Goal: Task Accomplishment & Management: Use online tool/utility

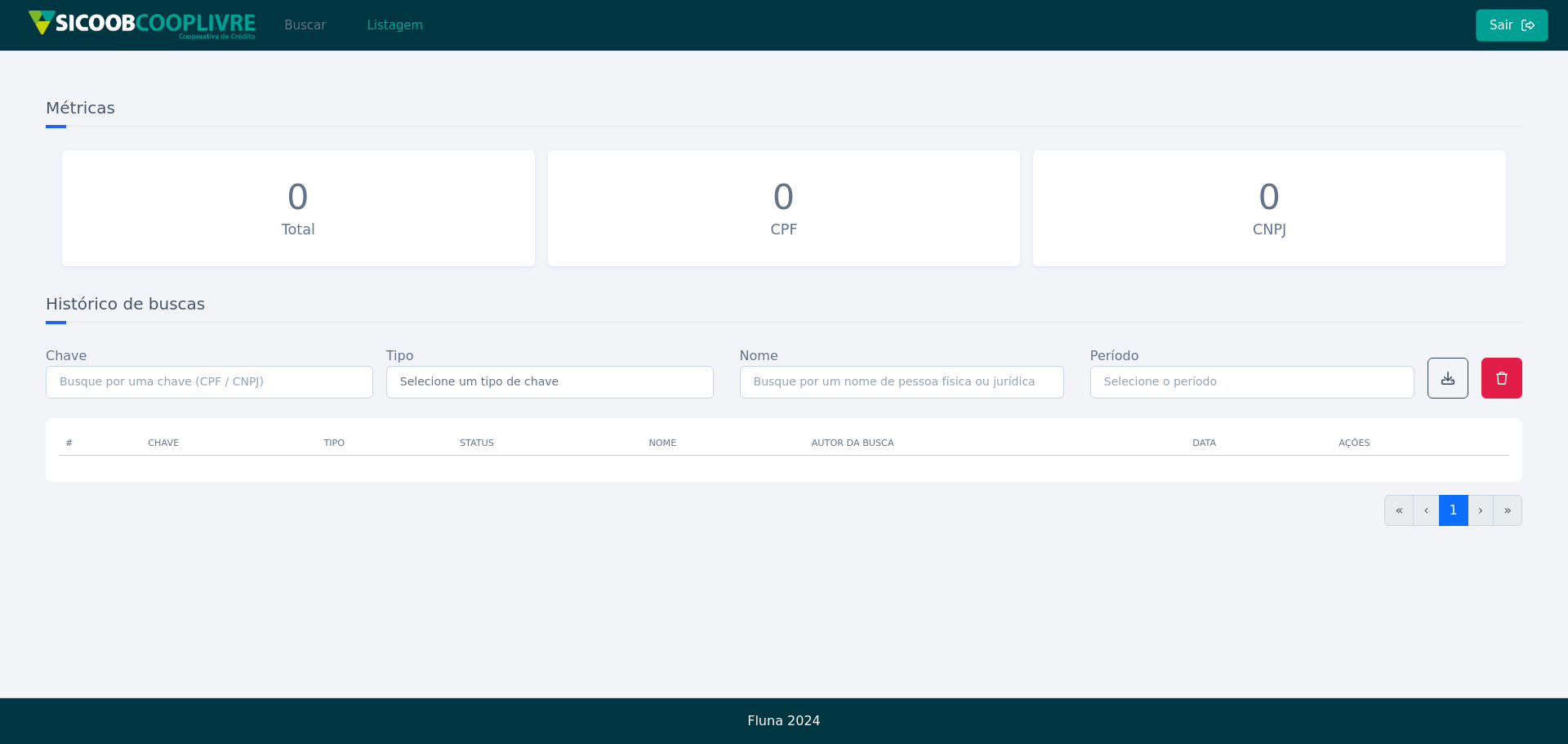
click at [328, 27] on button "Buscar" at bounding box center [305, 25] width 69 height 33
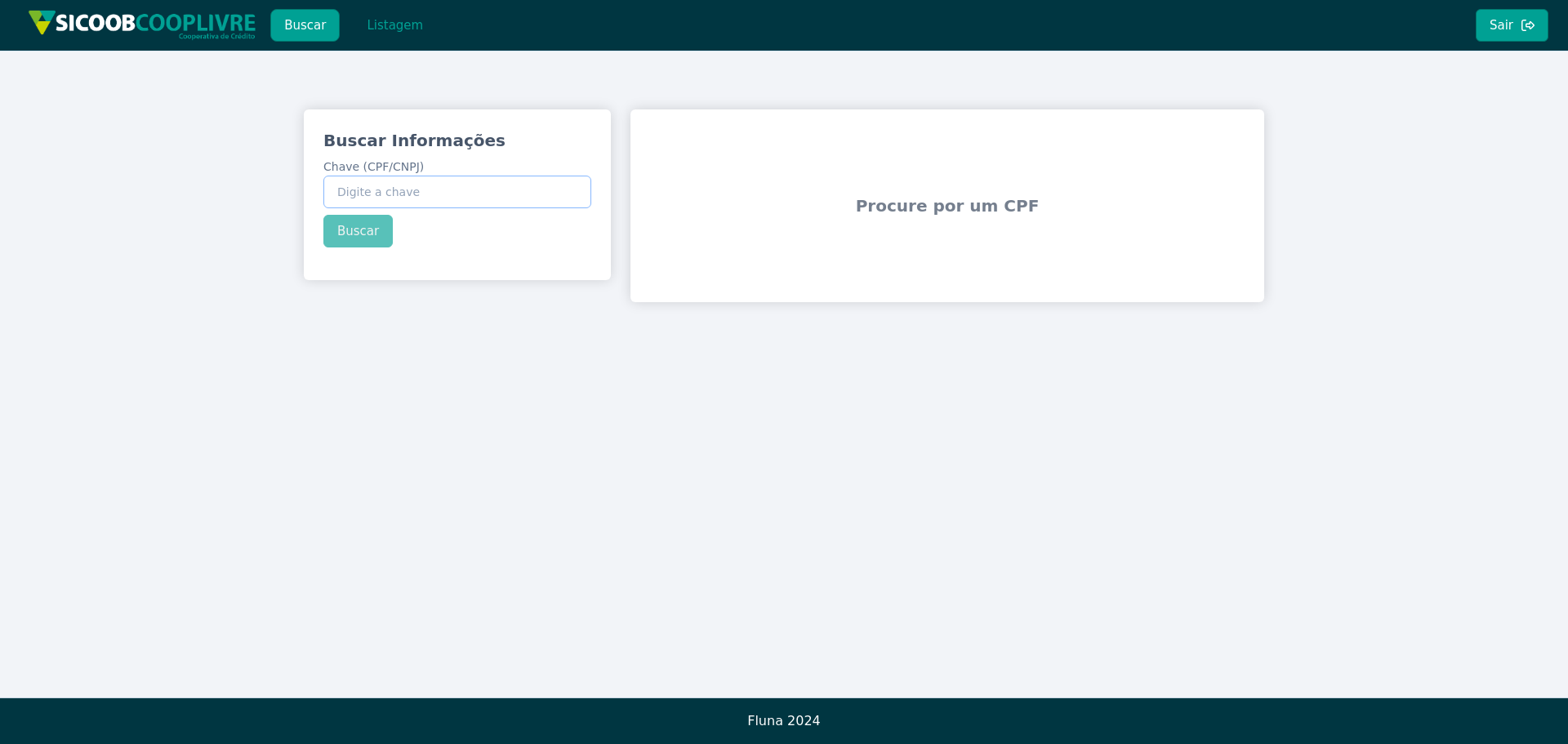
click at [414, 196] on input "Chave (CPF/CNPJ)" at bounding box center [458, 192] width 268 height 33
paste input "15.362.725/0001-05"
type input "15.362.725/0001-05"
click at [370, 232] on div "Buscar Informações Chave (CPF/CNPJ) 15.362.725/0001-05 Buscar" at bounding box center [458, 188] width 307 height 158
click at [370, 232] on button "Buscar" at bounding box center [358, 231] width 69 height 33
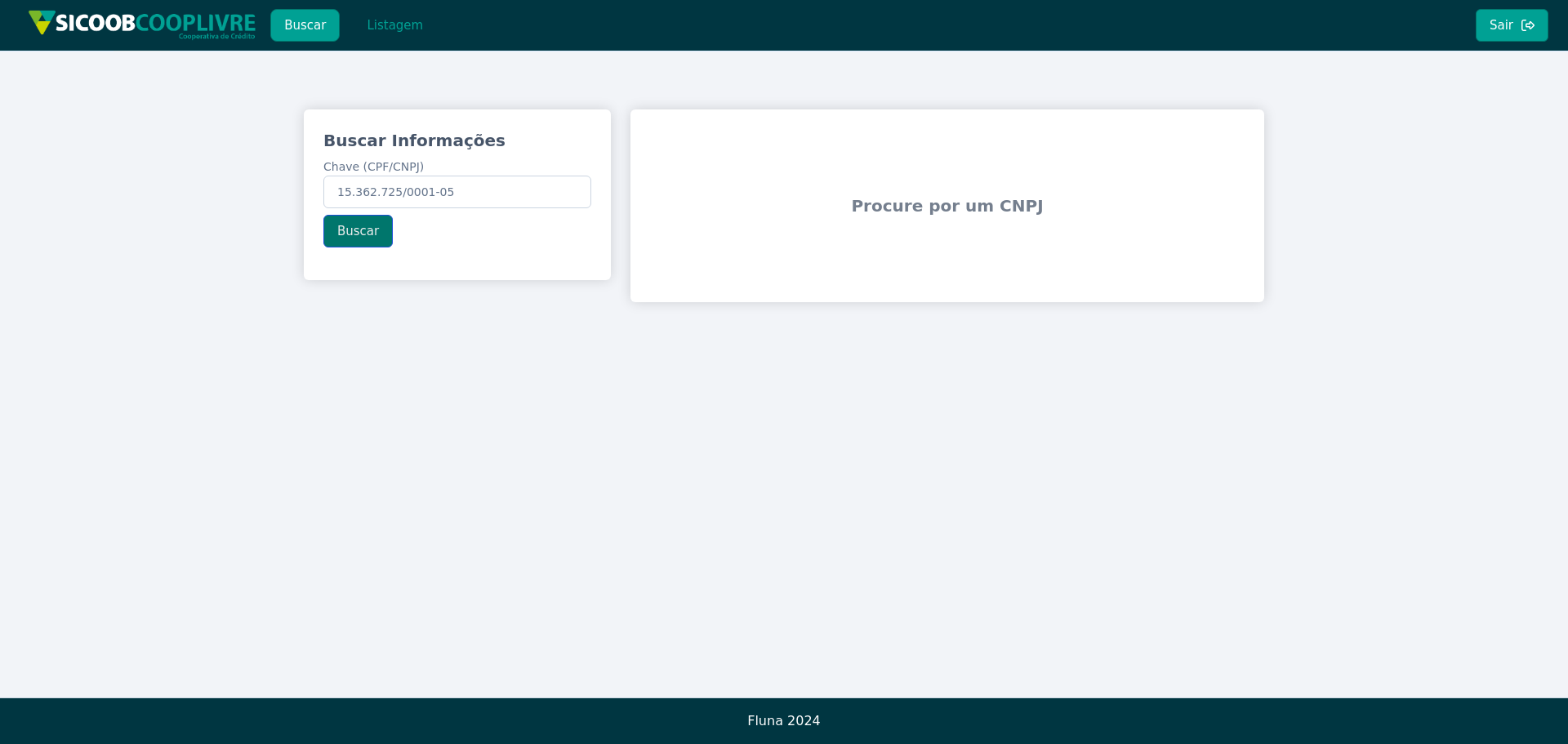
click at [351, 235] on button "Buscar" at bounding box center [358, 231] width 69 height 33
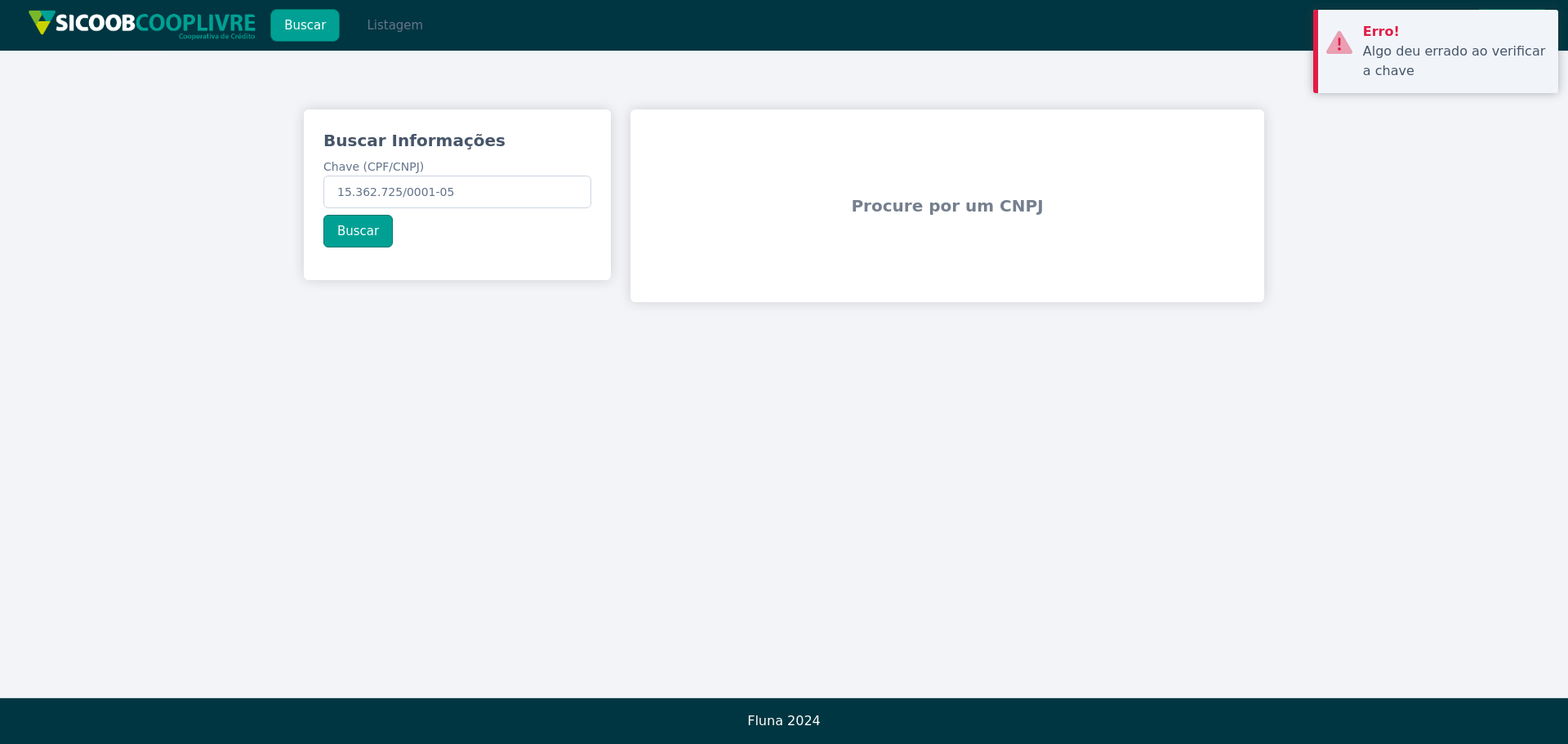
click at [385, 25] on button "Listagem" at bounding box center [395, 25] width 84 height 33
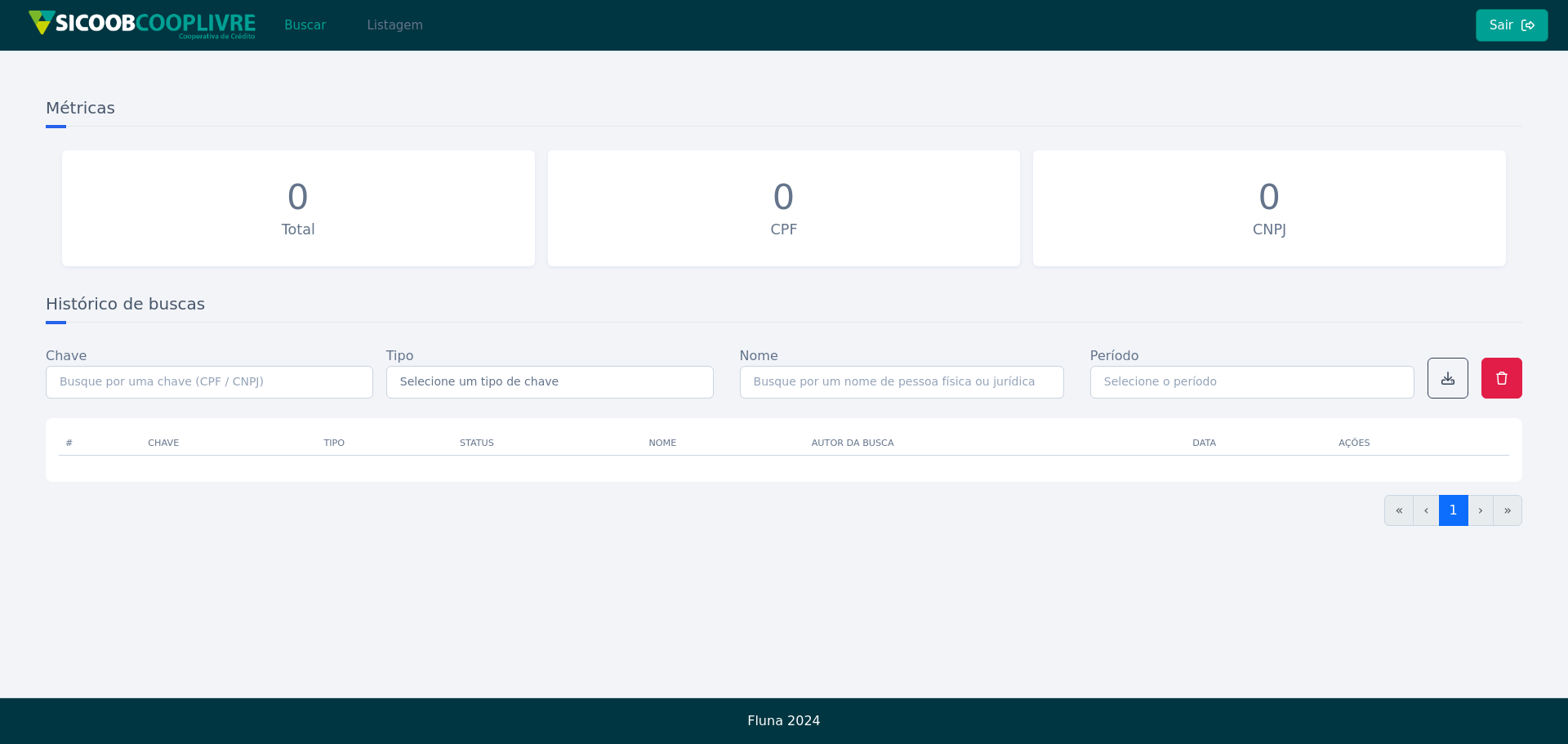
click at [380, 20] on button "Listagem" at bounding box center [395, 25] width 84 height 33
click at [1493, 24] on button "Sair" at bounding box center [1512, 25] width 73 height 33
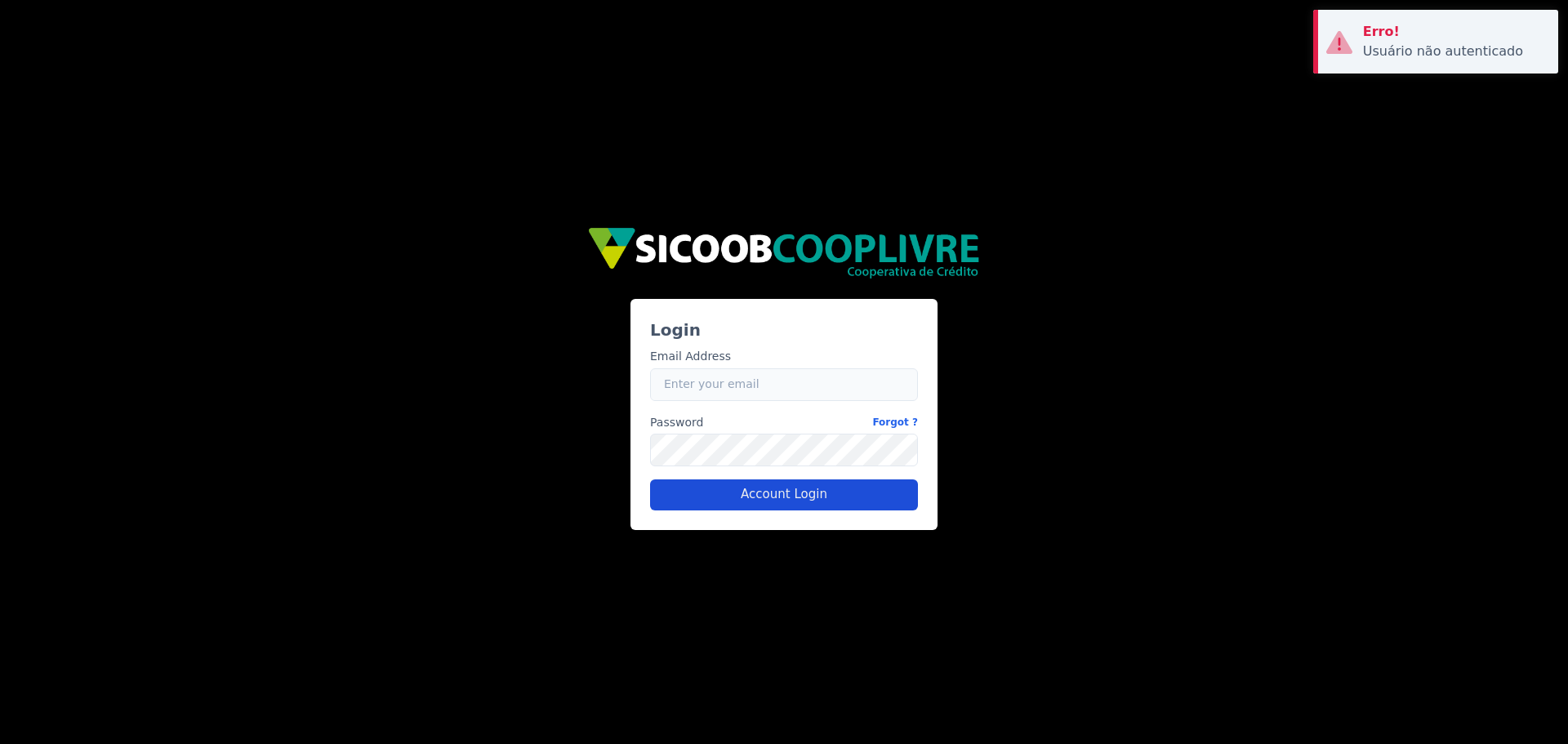
type input "yara.damasceno@cooplivre.com.br"
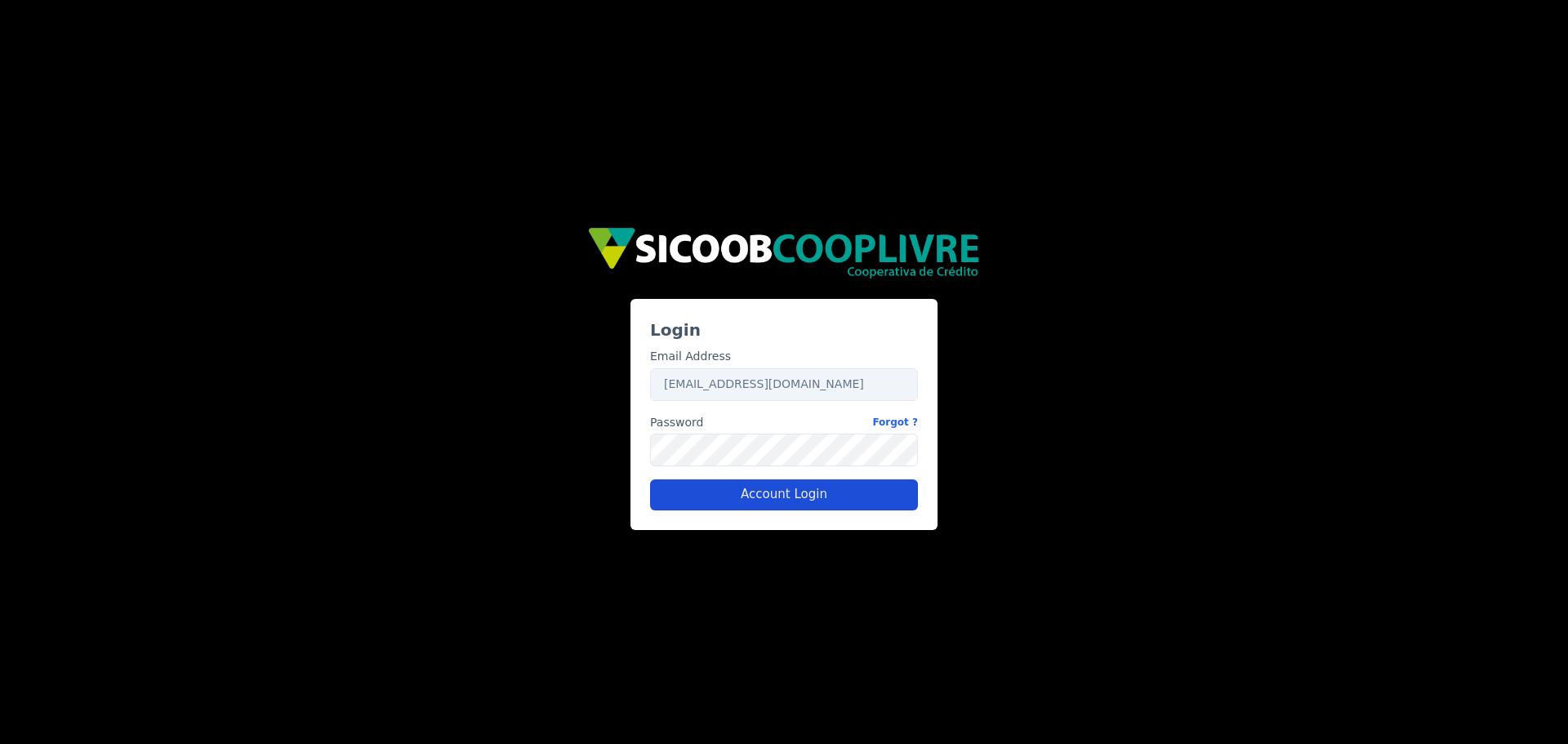
click at [786, 480] on button "Account Login" at bounding box center [784, 495] width 268 height 31
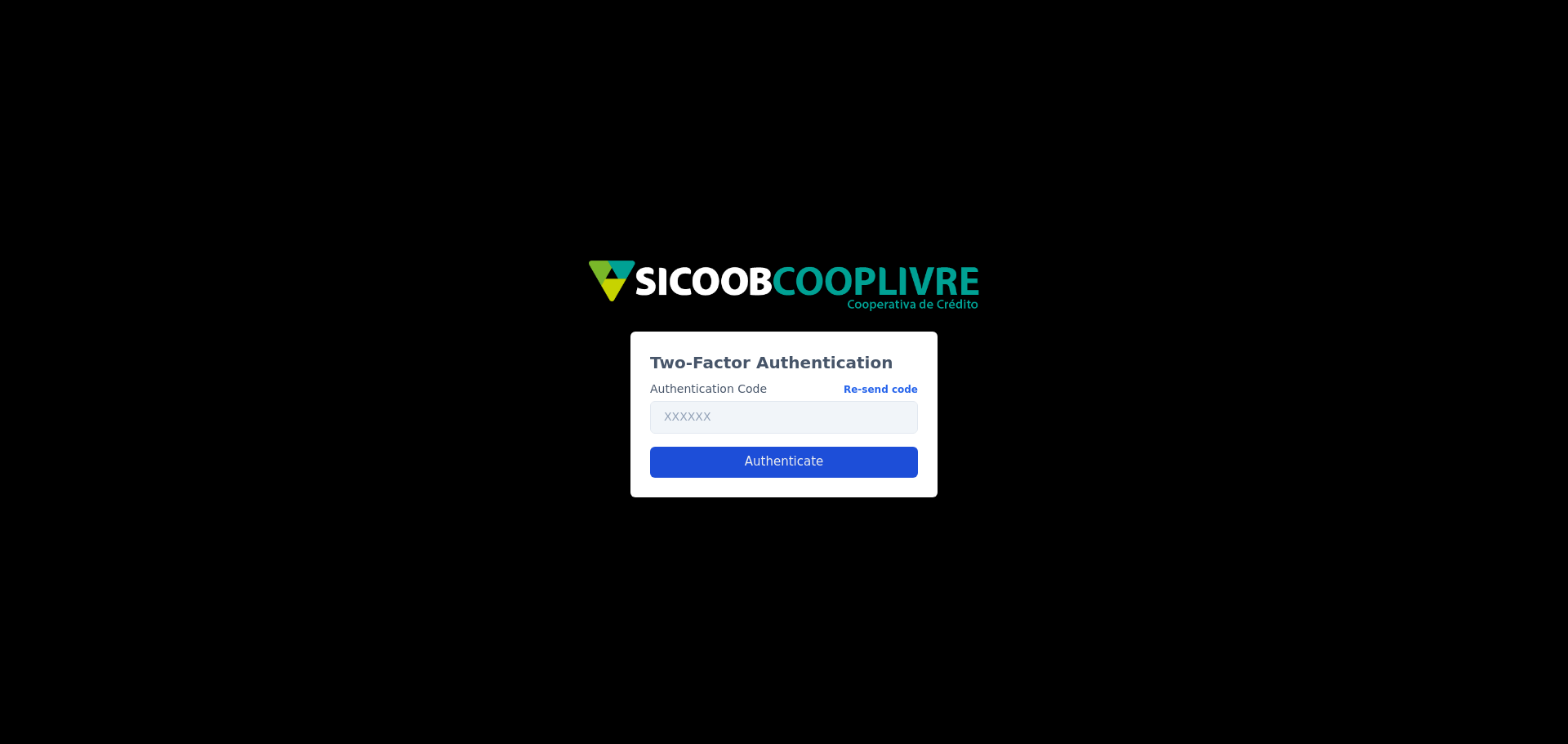
click at [816, 467] on button "Authenticate" at bounding box center [784, 462] width 268 height 31
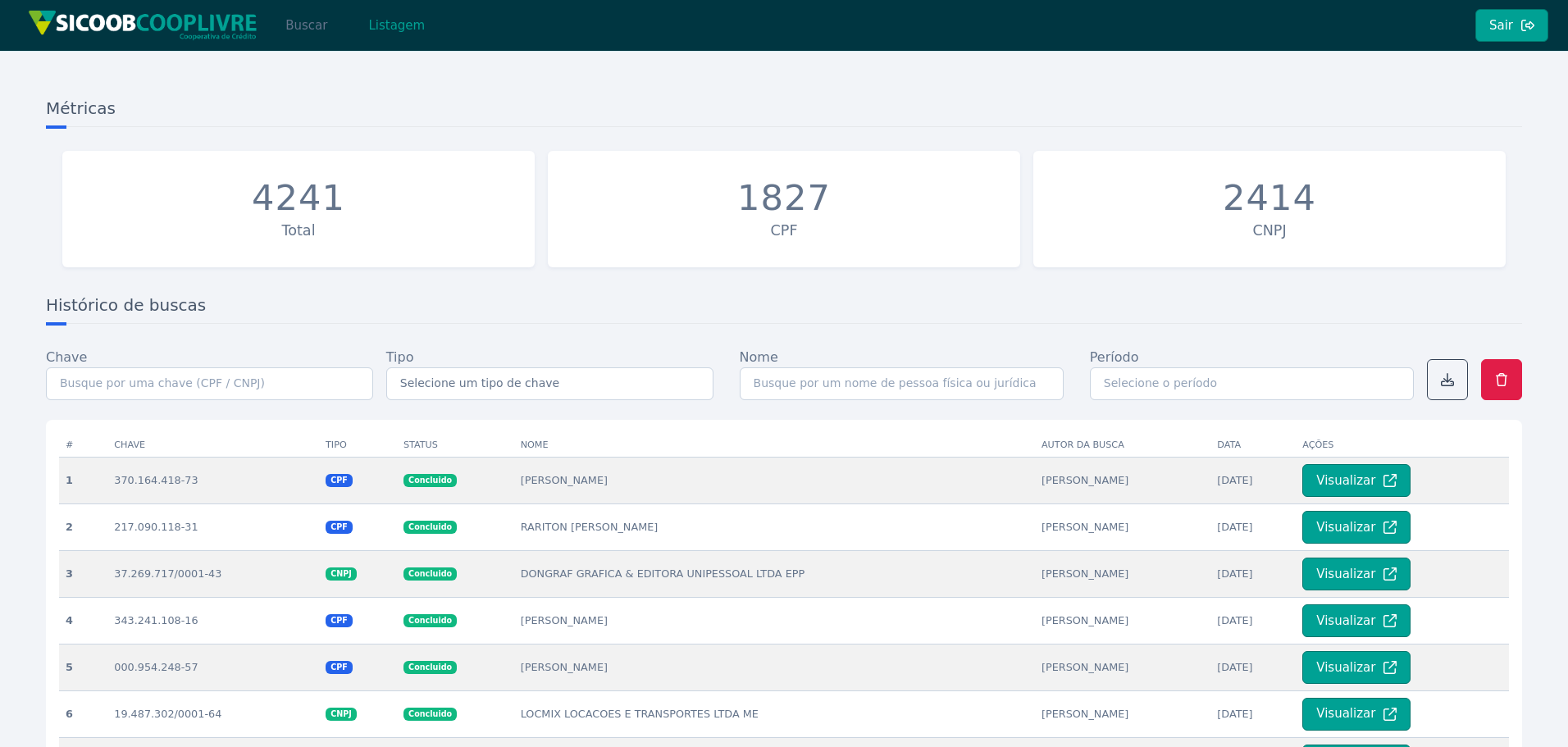
click at [318, 27] on button "Buscar" at bounding box center [306, 25] width 69 height 33
click at [301, 27] on button "Buscar" at bounding box center [306, 25] width 69 height 33
click at [297, 23] on button "Buscar" at bounding box center [306, 25] width 69 height 33
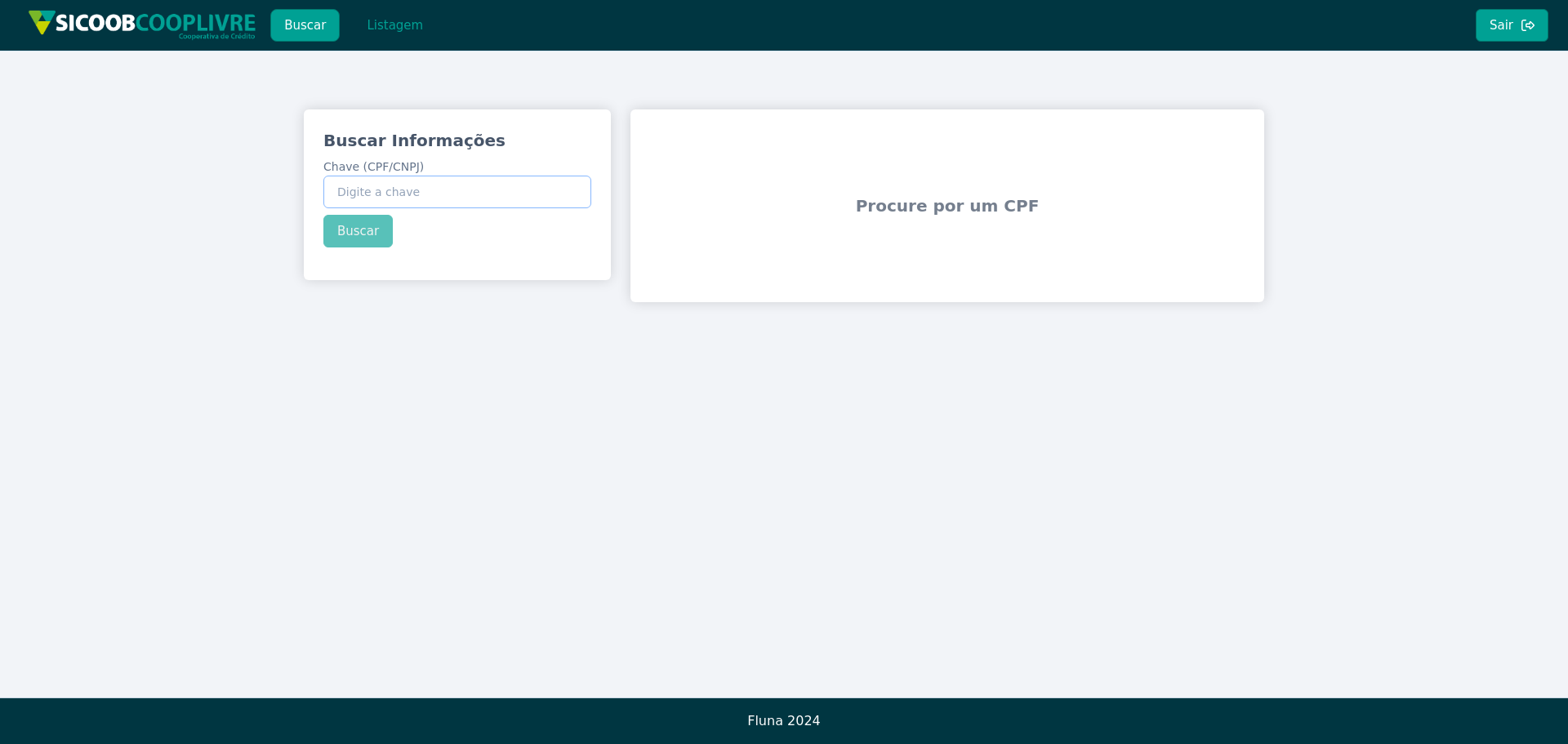
paste input "15.362.725/0001-05"
type input "15.362.725/0001-05"
click at [358, 239] on div "Buscar Informações Chave (CPF/CNPJ) 15.362.725/0001-05 Buscar" at bounding box center [458, 188] width 307 height 158
click at [357, 232] on button "Buscar" at bounding box center [358, 231] width 69 height 33
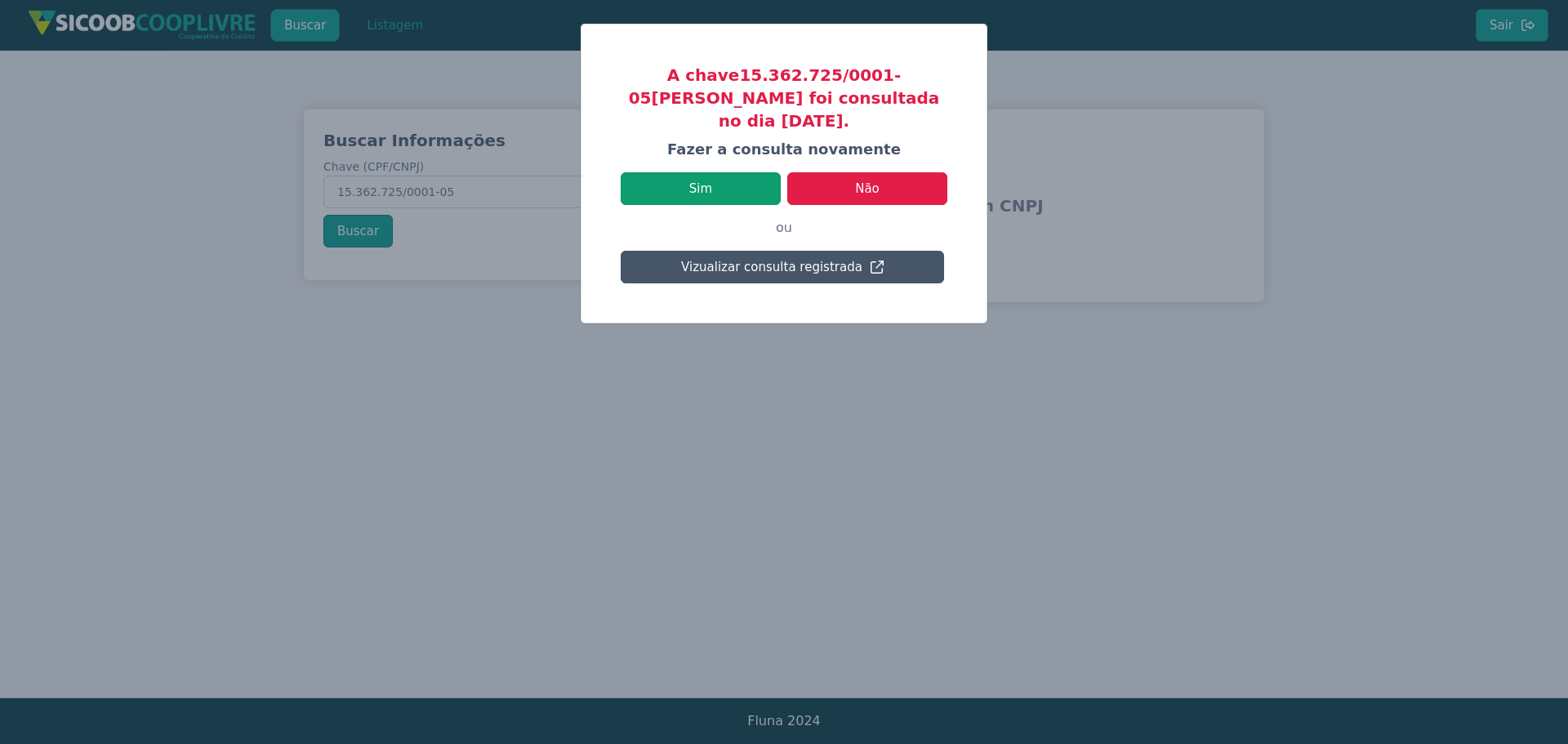
click at [725, 172] on button "Sim" at bounding box center [701, 188] width 161 height 33
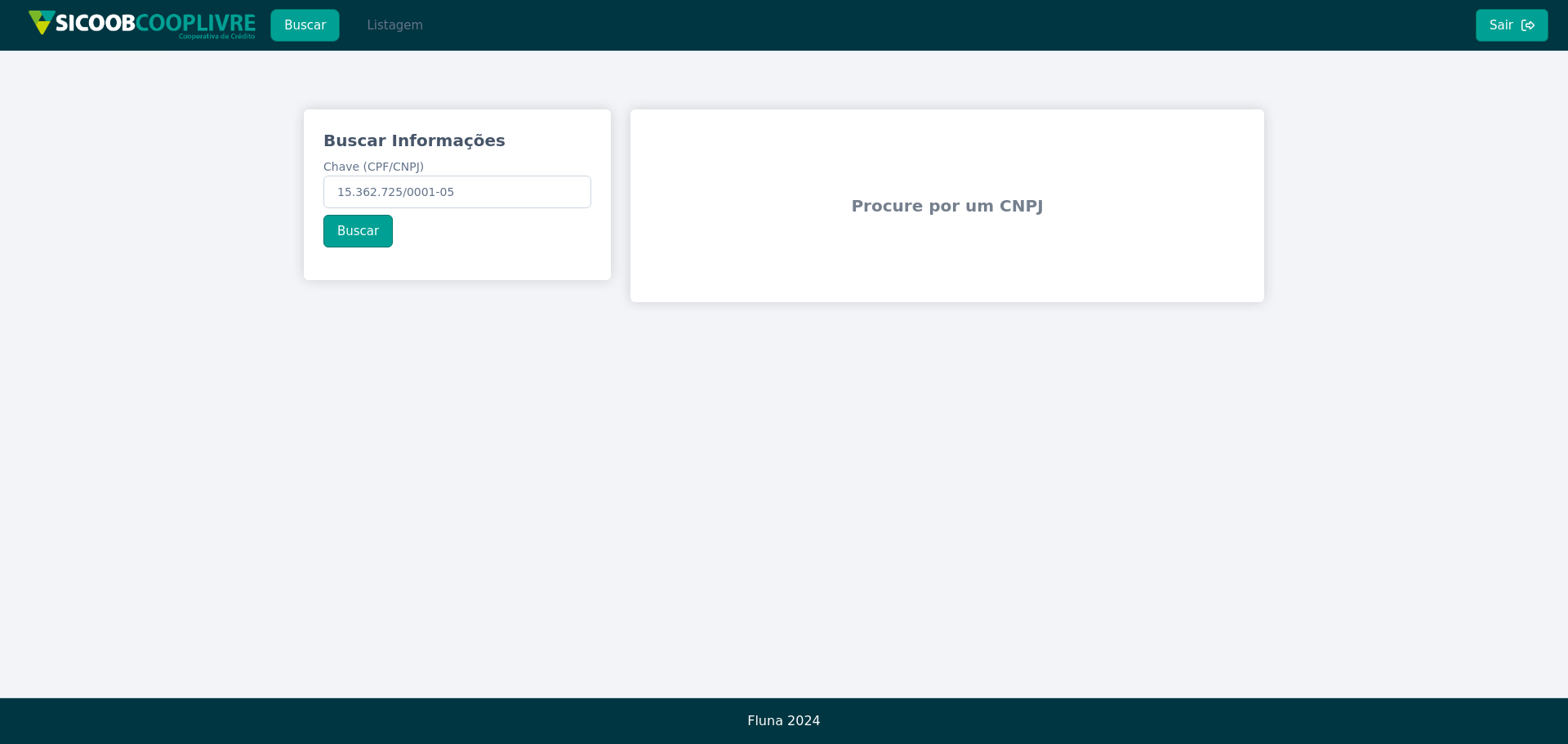
click at [388, 22] on button "Listagem" at bounding box center [395, 25] width 84 height 33
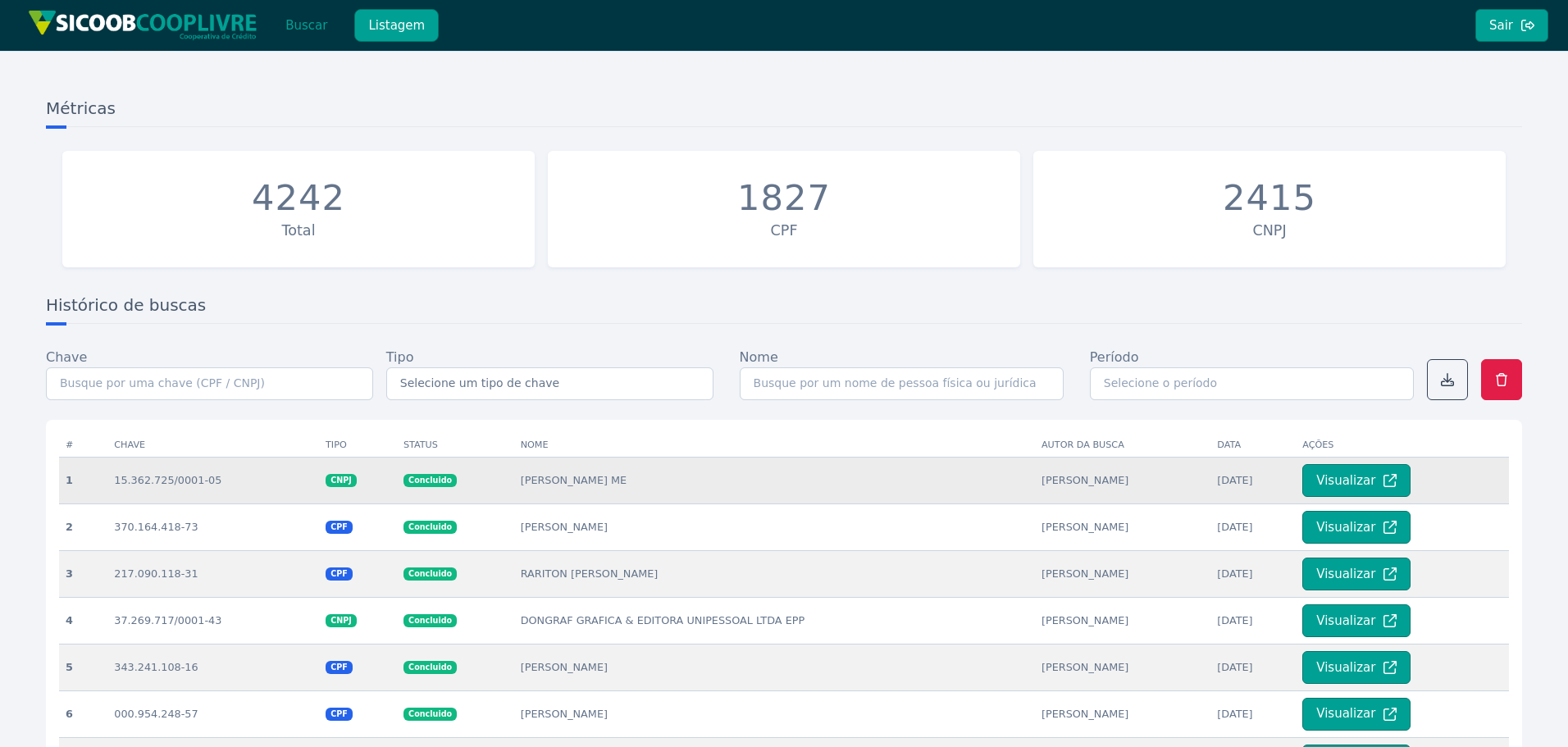
click at [533, 485] on td "[PERSON_NAME] ME" at bounding box center [774, 480] width 521 height 46
click at [1363, 473] on button "Visualizar" at bounding box center [1356, 480] width 109 height 33
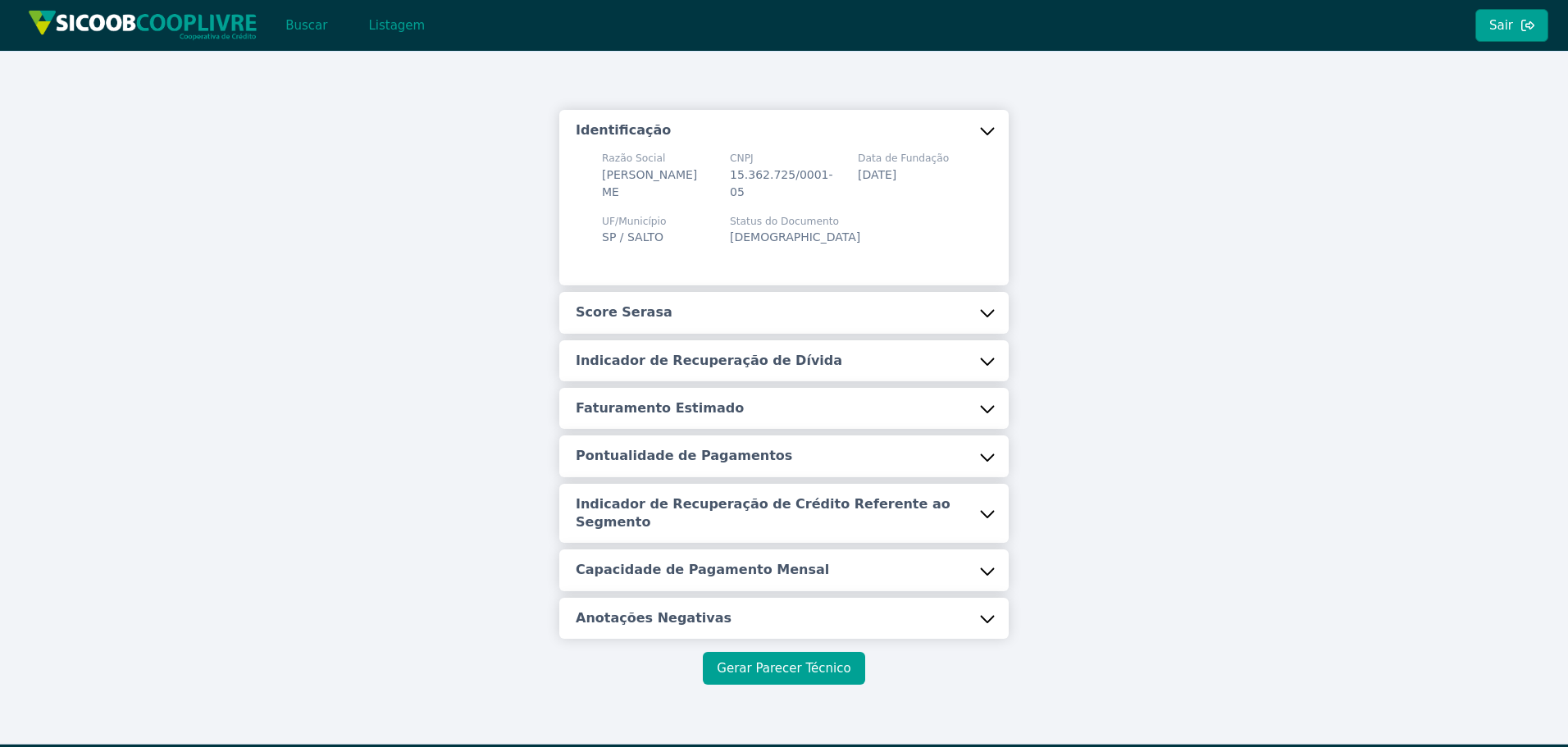
click at [769, 652] on button "Gerar Parecer Técnico" at bounding box center [783, 668] width 161 height 33
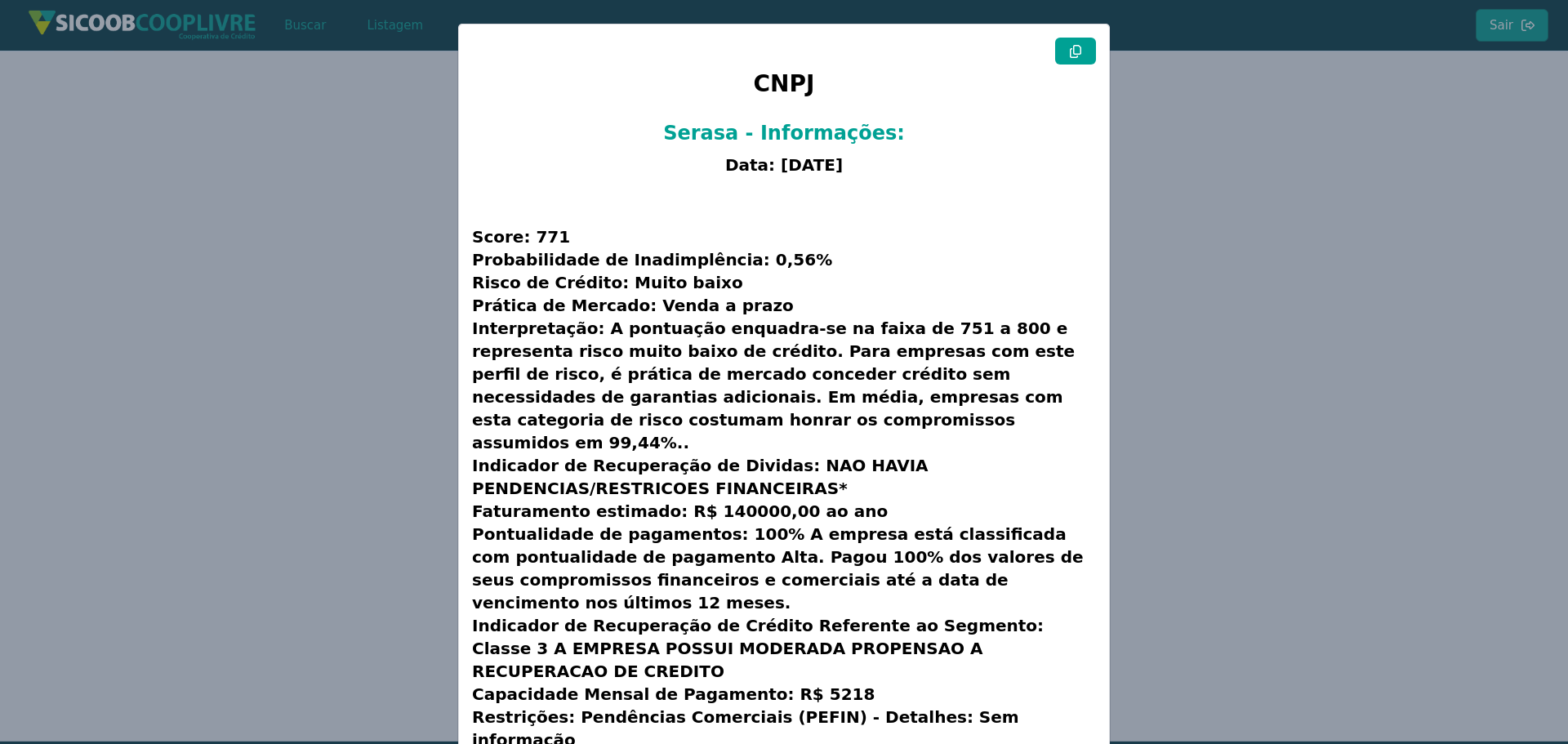
click at [1083, 46] on button at bounding box center [1076, 51] width 41 height 27
